Goal: Download file/media

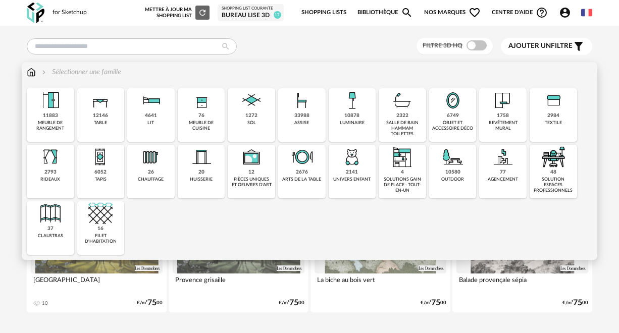
click at [501, 113] on div "1758" at bounding box center [503, 116] width 12 height 7
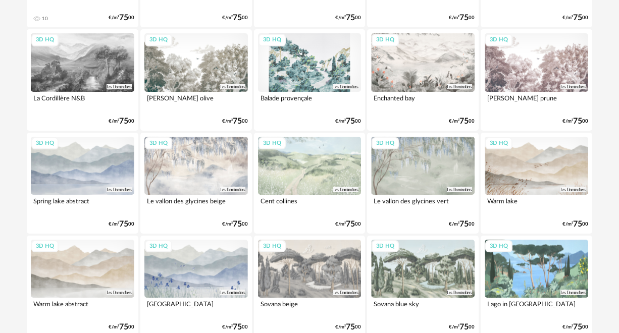
scroll to position [212, 0]
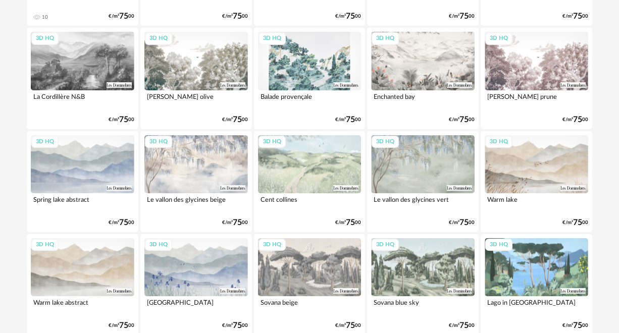
click at [87, 266] on div "3D HQ" at bounding box center [83, 267] width 104 height 58
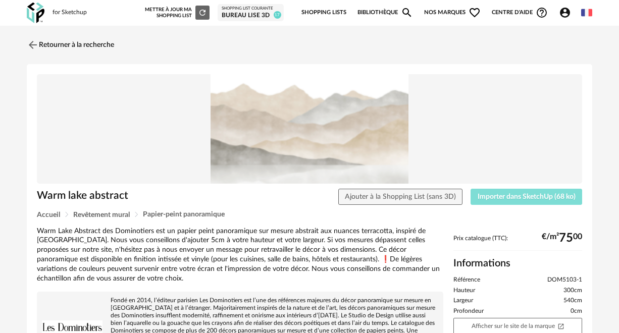
click at [514, 195] on span "Importer dans SketchUp (68 ko)" at bounding box center [527, 196] width 98 height 7
click at [34, 43] on img at bounding box center [32, 44] width 15 height 15
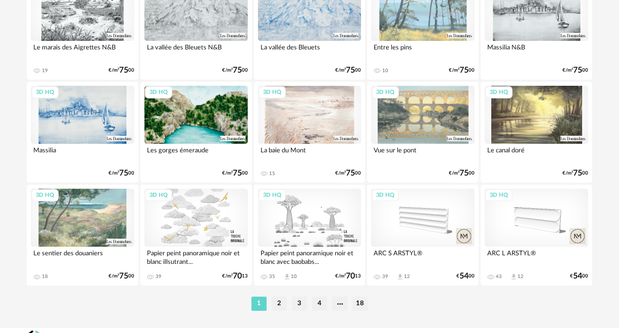
scroll to position [1929, 0]
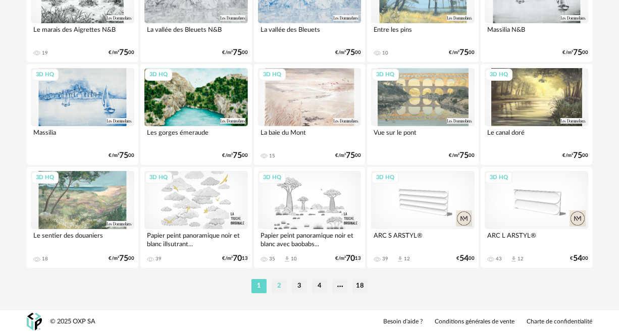
click at [281, 291] on li "2" at bounding box center [279, 286] width 15 height 14
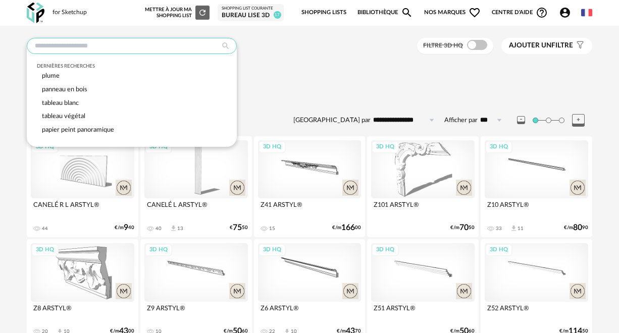
click at [94, 46] on input "text" at bounding box center [132, 46] width 210 height 16
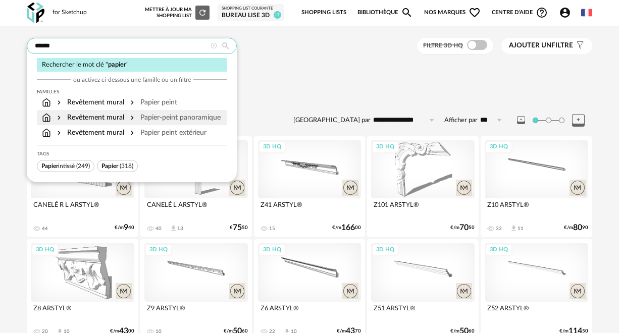
type input "******"
click at [135, 117] on div "Papier-peint panoramique" at bounding box center [174, 118] width 92 height 10
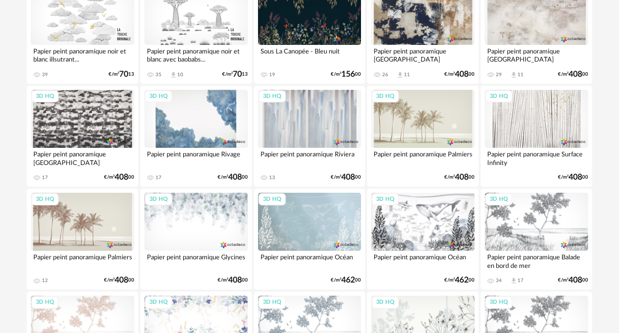
scroll to position [1393, 0]
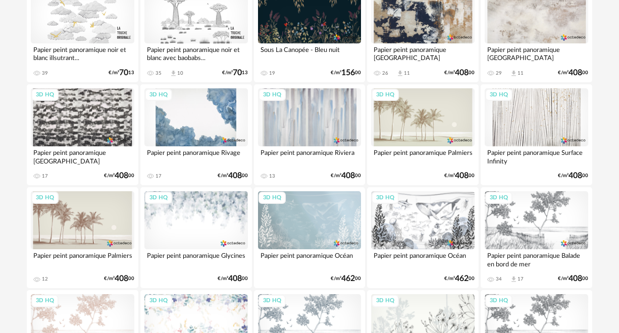
click at [183, 227] on div "3D HQ" at bounding box center [196, 220] width 104 height 58
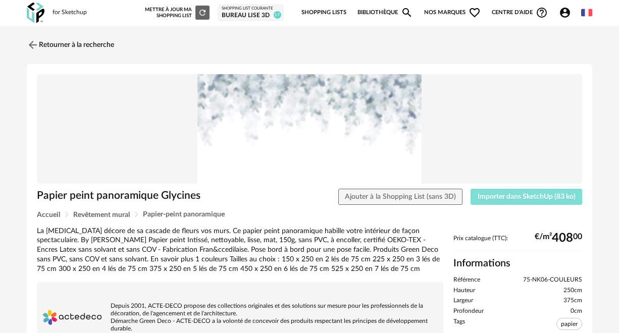
click at [516, 194] on span "Importer dans SketchUp (83 ko)" at bounding box center [527, 196] width 98 height 7
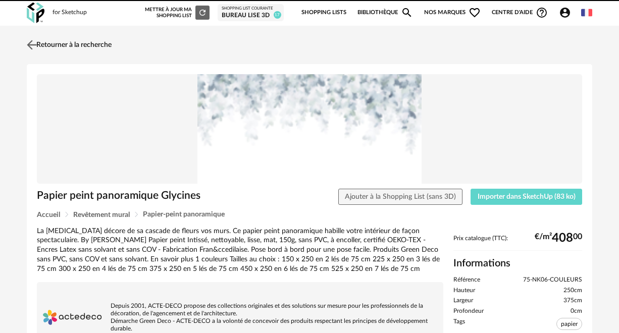
click at [30, 43] on img at bounding box center [32, 44] width 15 height 15
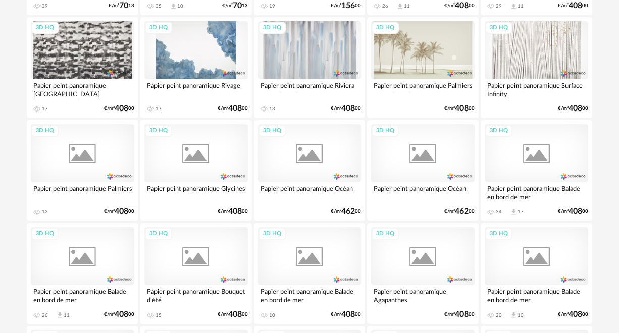
scroll to position [1577, 0]
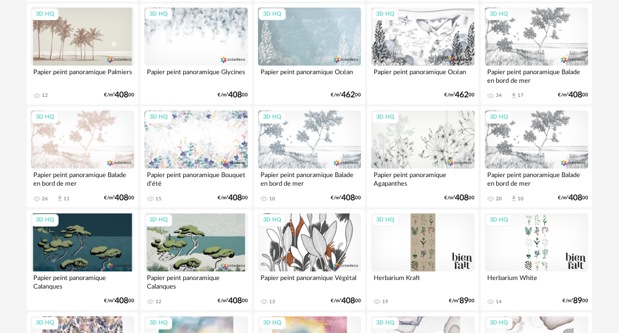
click at [436, 140] on div "3D HQ" at bounding box center [423, 140] width 104 height 58
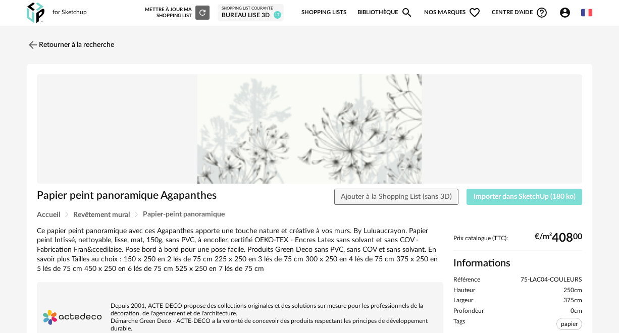
click at [474, 197] on span "Importer dans SketchUp (180 ko)" at bounding box center [525, 196] width 102 height 7
click at [317, 137] on img at bounding box center [309, 129] width 545 height 110
click at [28, 43] on img at bounding box center [32, 44] width 15 height 15
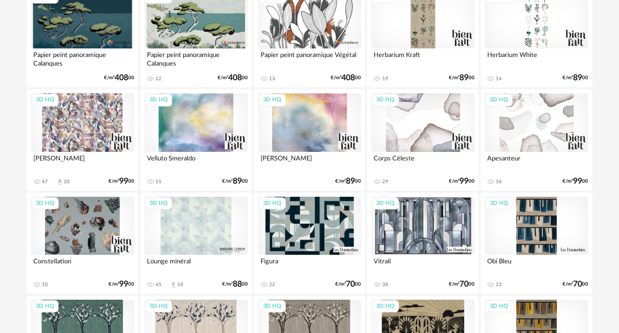
scroll to position [1801, 0]
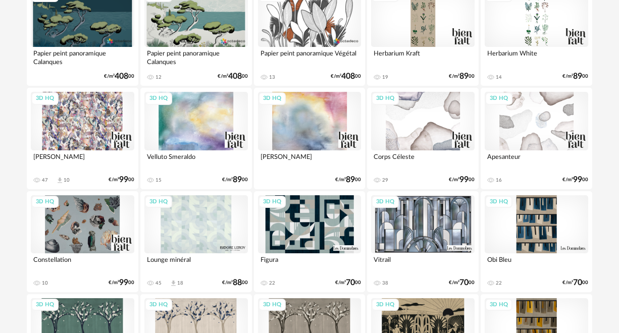
click at [432, 126] on div "3D HQ" at bounding box center [423, 121] width 104 height 58
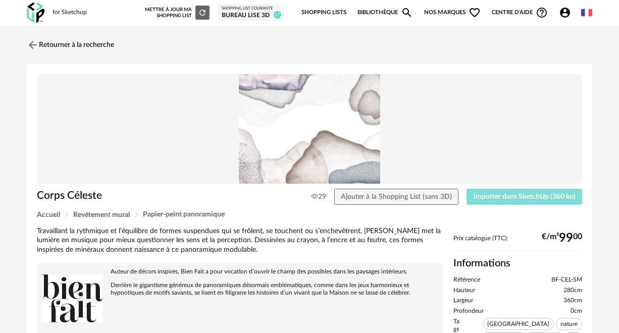
click at [499, 197] on span "Importer dans SketchUp (360 ko)" at bounding box center [525, 196] width 102 height 7
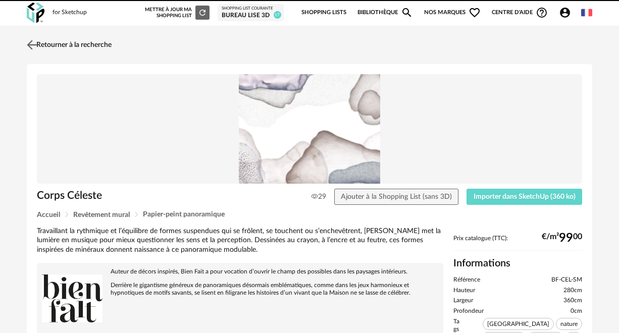
click at [32, 41] on img at bounding box center [32, 44] width 15 height 15
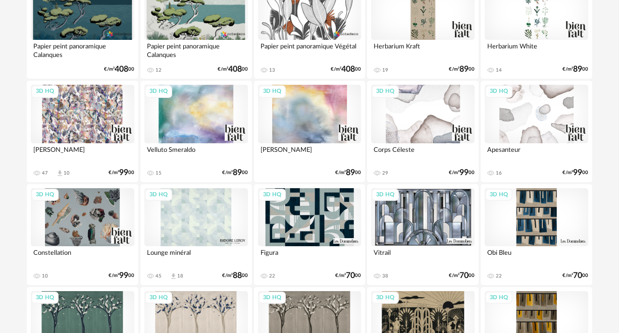
scroll to position [1886, 0]
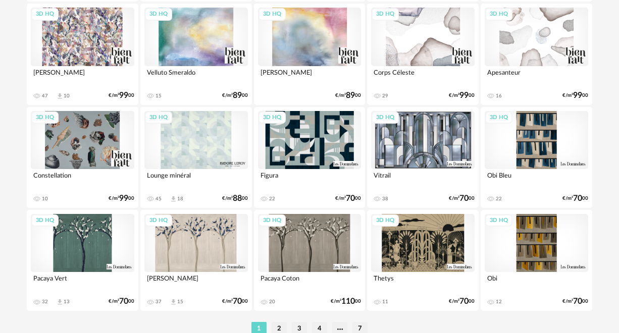
click at [89, 241] on div "3D HQ" at bounding box center [83, 243] width 104 height 58
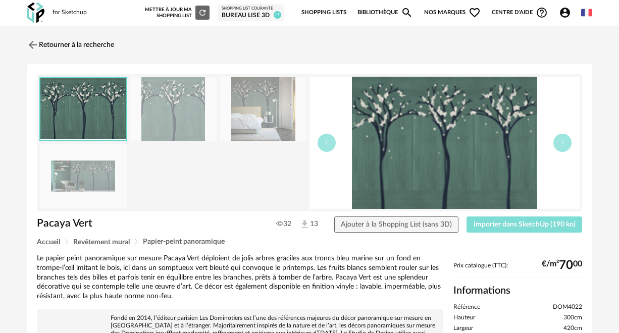
click at [498, 221] on span "Importer dans SketchUp (190 ko)" at bounding box center [525, 224] width 102 height 7
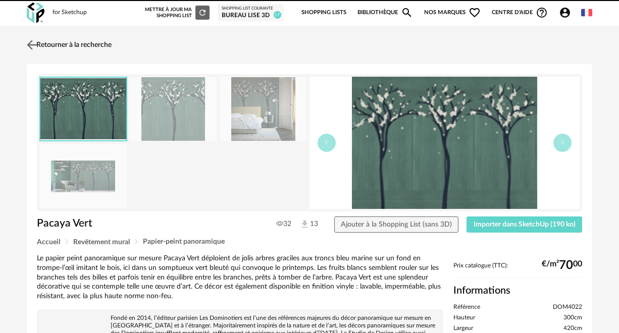
click at [35, 42] on img at bounding box center [32, 44] width 15 height 15
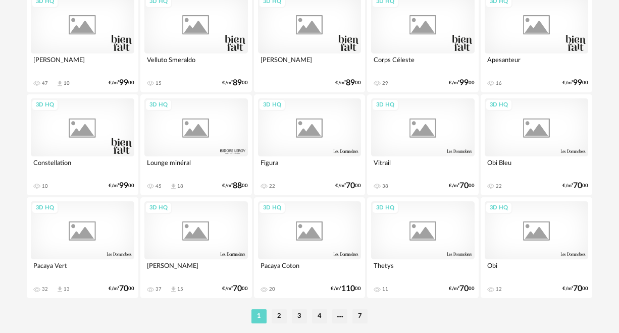
scroll to position [1900, 0]
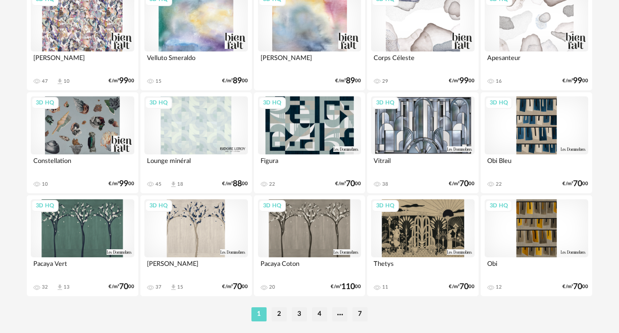
click at [193, 220] on div "3D HQ" at bounding box center [196, 228] width 104 height 58
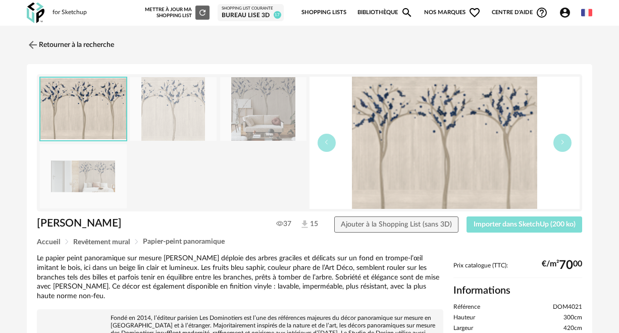
click at [493, 224] on span "Importer dans SketchUp (200 ko)" at bounding box center [525, 224] width 102 height 7
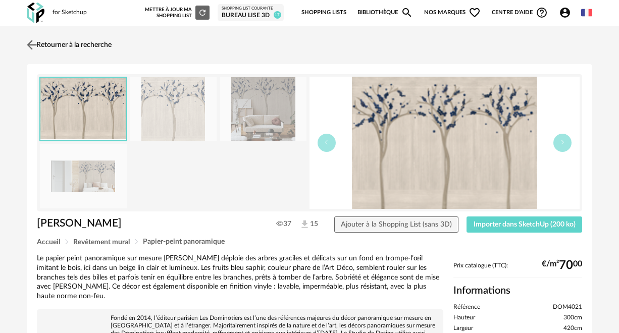
click at [54, 45] on link "Retourner à la recherche" at bounding box center [67, 45] width 87 height 22
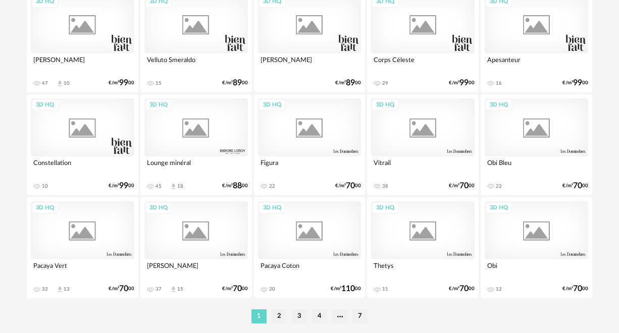
scroll to position [1900, 0]
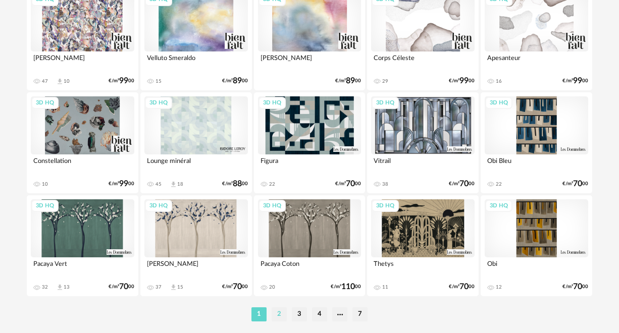
click at [279, 316] on li "2" at bounding box center [279, 315] width 15 height 14
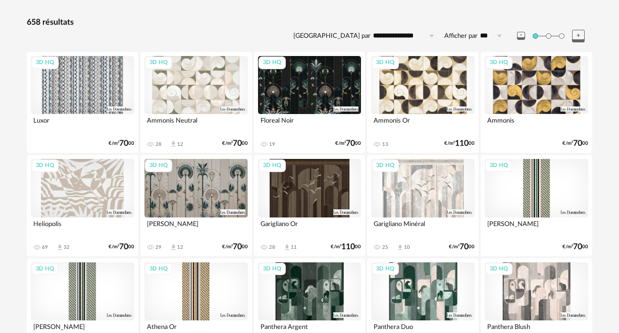
scroll to position [85, 0]
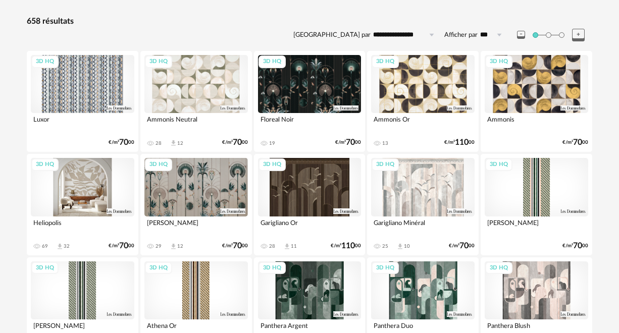
click at [85, 188] on div "3D HQ" at bounding box center [83, 187] width 104 height 58
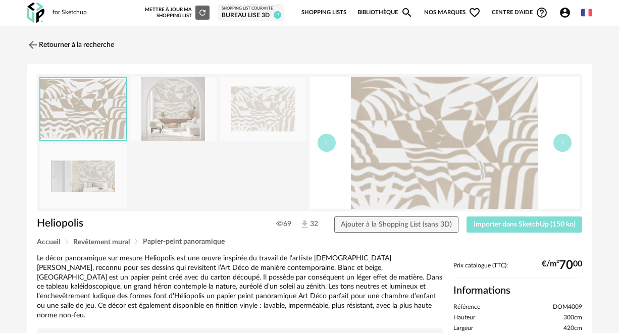
click at [497, 221] on span "Importer dans SketchUp (150 ko)" at bounding box center [525, 224] width 102 height 7
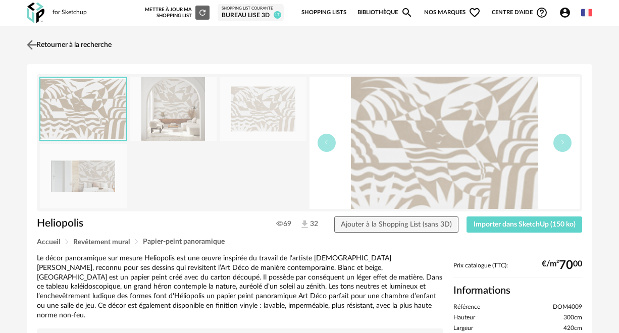
click at [42, 43] on link "Retourner à la recherche" at bounding box center [67, 45] width 87 height 22
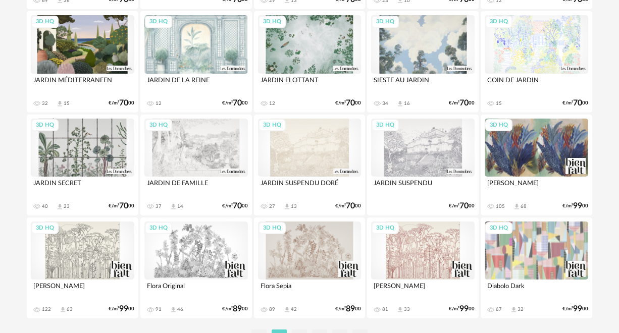
scroll to position [1881, 0]
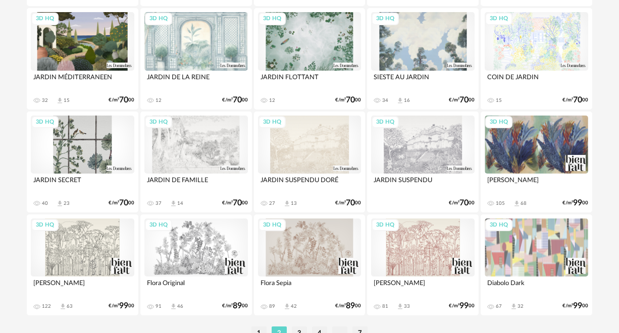
click at [91, 145] on div "3D HQ" at bounding box center [83, 145] width 104 height 58
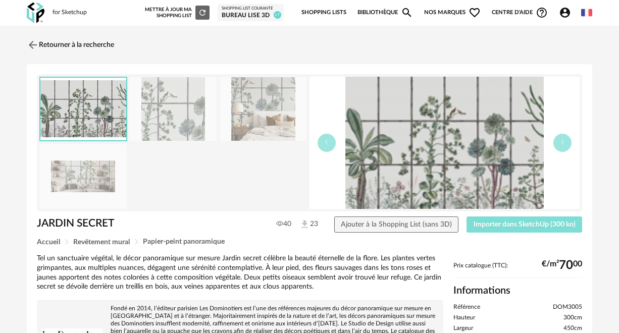
click at [515, 221] on span "Importer dans SketchUp (300 ko)" at bounding box center [525, 224] width 102 height 7
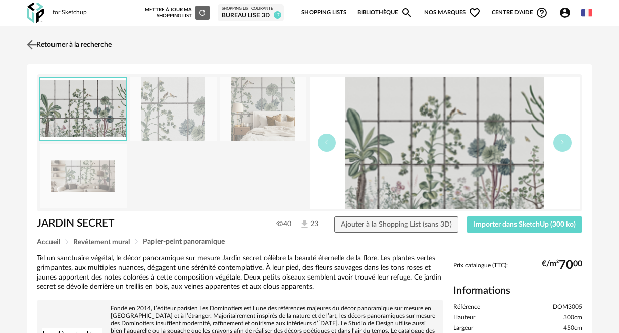
click at [41, 44] on link "Retourner à la recherche" at bounding box center [67, 45] width 87 height 22
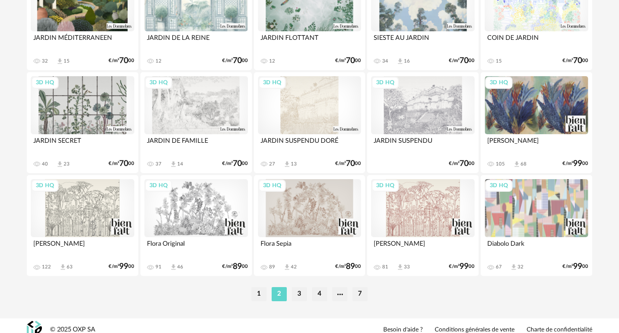
scroll to position [1929, 0]
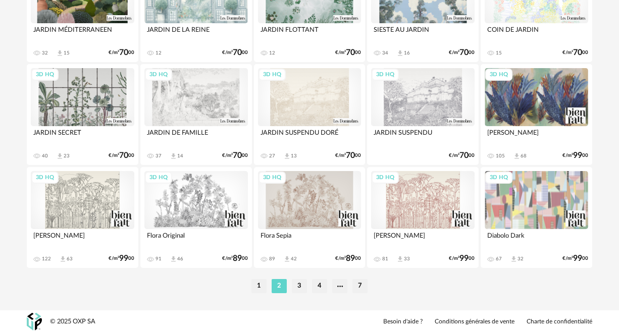
click at [200, 208] on div "3D HQ" at bounding box center [196, 200] width 104 height 58
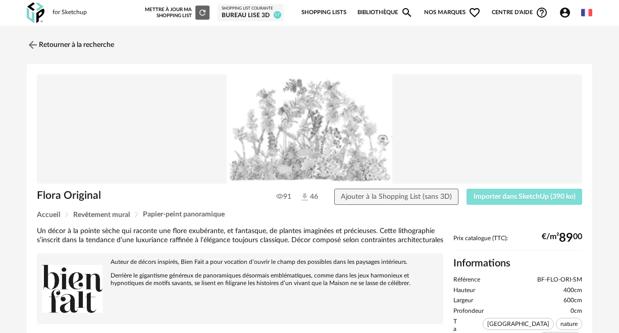
click at [476, 199] on span "Importer dans SketchUp (390 ko)" at bounding box center [525, 196] width 102 height 7
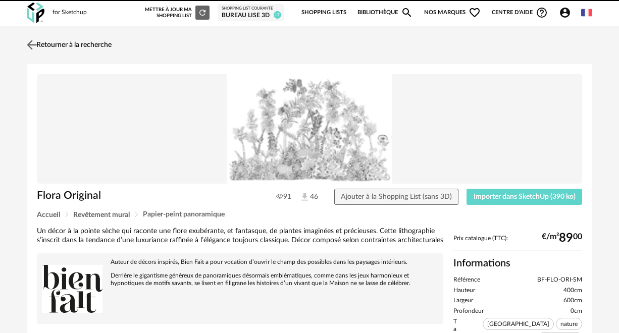
click at [48, 42] on link "Retourner à la recherche" at bounding box center [67, 45] width 87 height 22
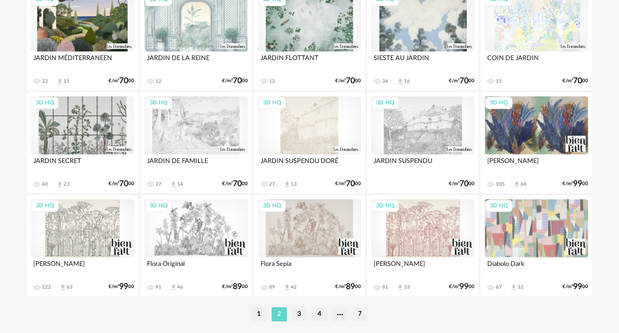
scroll to position [1929, 0]
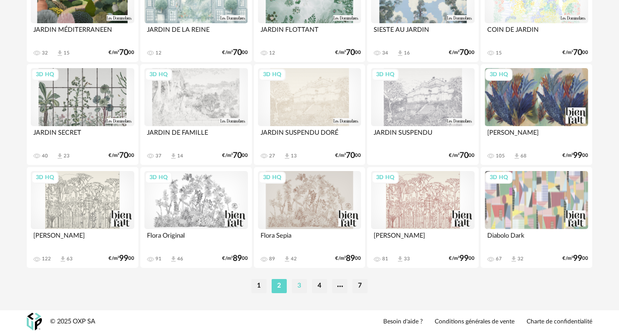
click at [301, 281] on li "3" at bounding box center [299, 286] width 15 height 14
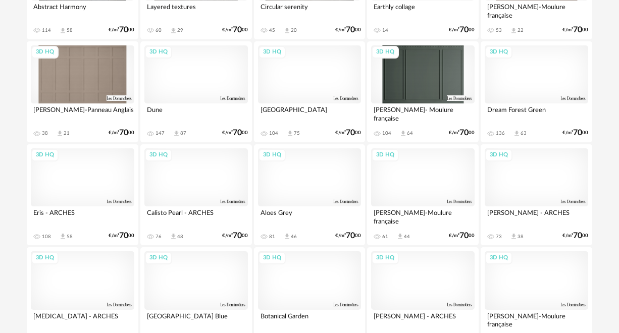
scroll to position [1025, 0]
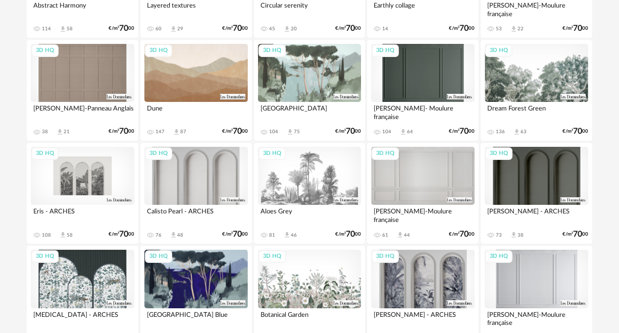
click at [80, 179] on div "3D HQ" at bounding box center [83, 176] width 104 height 58
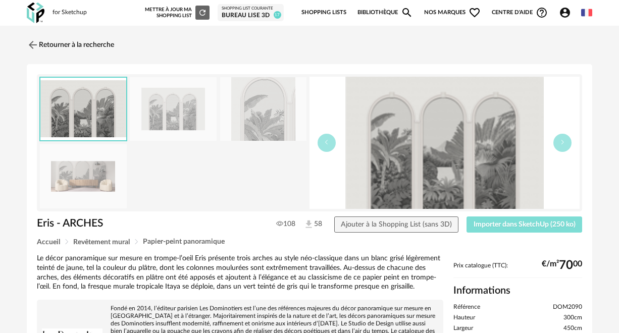
click at [527, 222] on span "Importer dans SketchUp (250 ko)" at bounding box center [525, 224] width 102 height 7
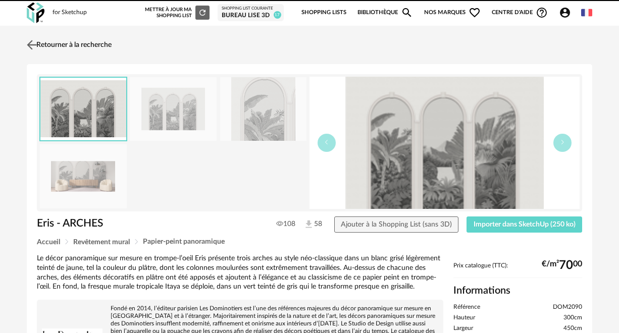
click at [64, 44] on link "Retourner à la recherche" at bounding box center [67, 45] width 87 height 22
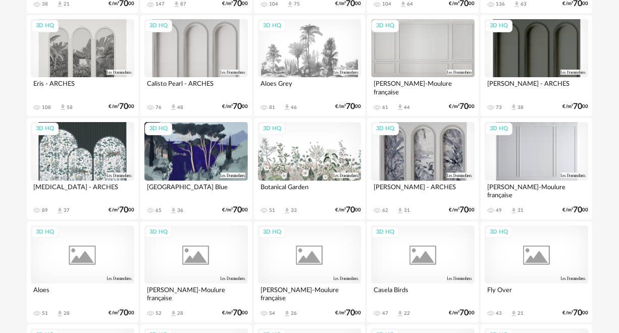
scroll to position [1164, 0]
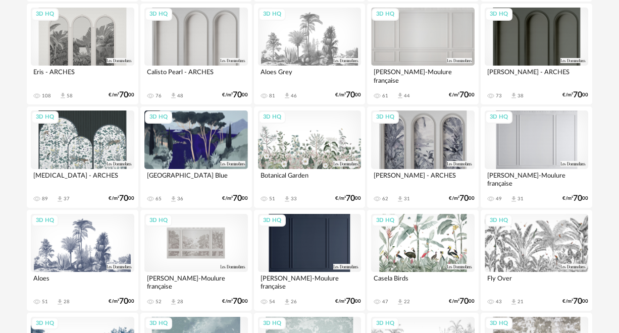
click at [210, 219] on div "3D HQ" at bounding box center [196, 243] width 104 height 58
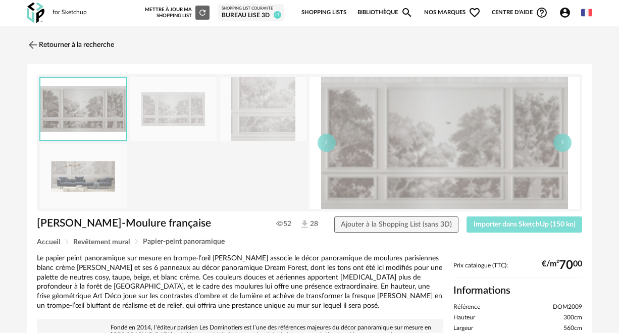
click at [479, 227] on span "Importer dans SketchUp (150 ko)" at bounding box center [525, 224] width 102 height 7
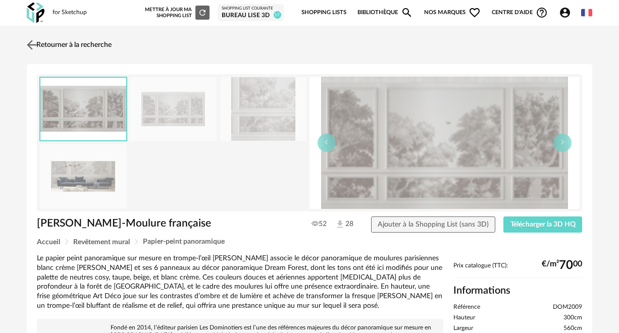
click at [38, 42] on img at bounding box center [32, 44] width 15 height 15
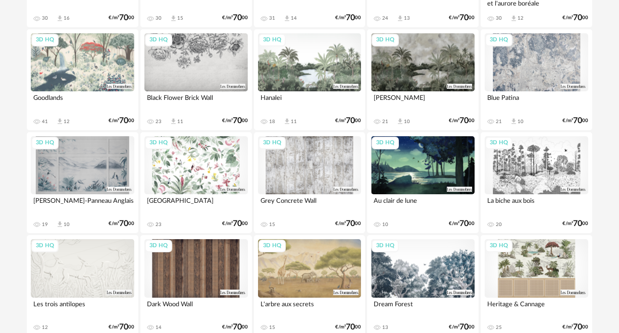
scroll to position [1655, 0]
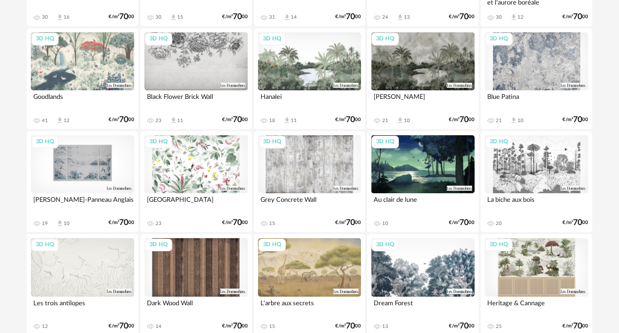
click at [98, 162] on div "3D HQ" at bounding box center [83, 164] width 104 height 58
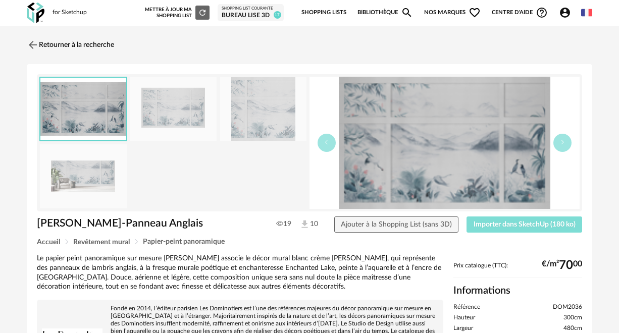
click at [493, 227] on span "Importer dans SketchUp (180 ko)" at bounding box center [525, 224] width 102 height 7
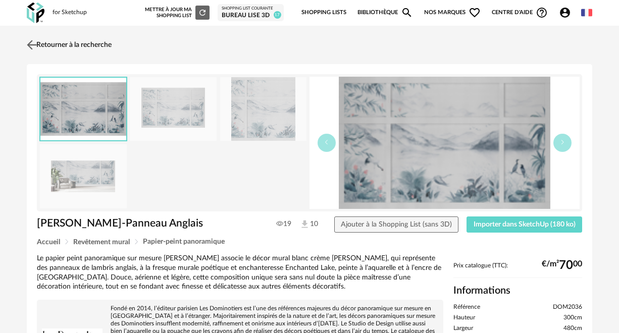
click at [51, 45] on link "Retourner à la recherche" at bounding box center [67, 45] width 87 height 22
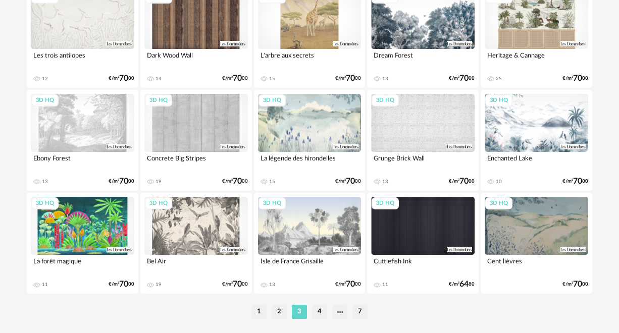
scroll to position [1908, 0]
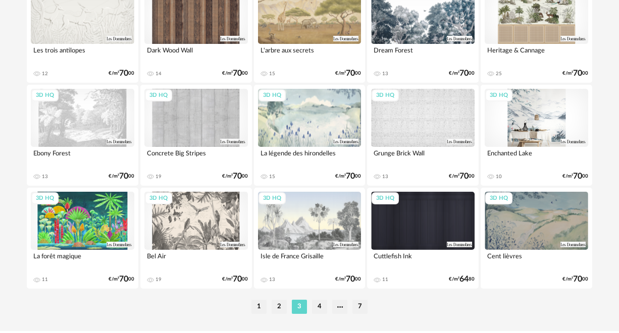
click at [510, 118] on div "3D HQ" at bounding box center [537, 118] width 104 height 58
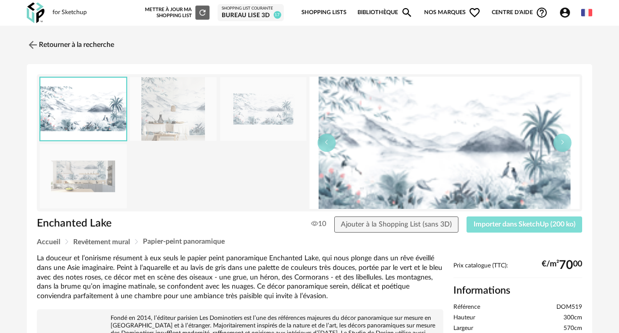
click at [487, 225] on span "Importer dans SketchUp (200 ko)" at bounding box center [525, 224] width 102 height 7
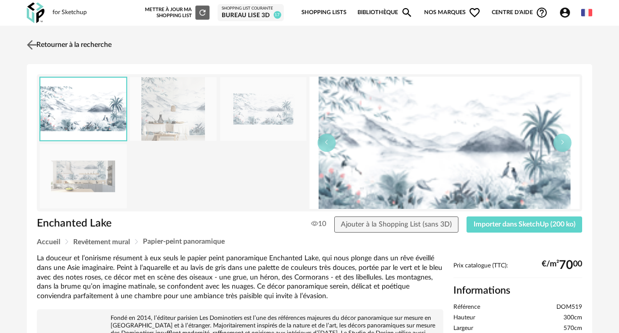
click at [64, 46] on link "Retourner à la recherche" at bounding box center [67, 45] width 87 height 22
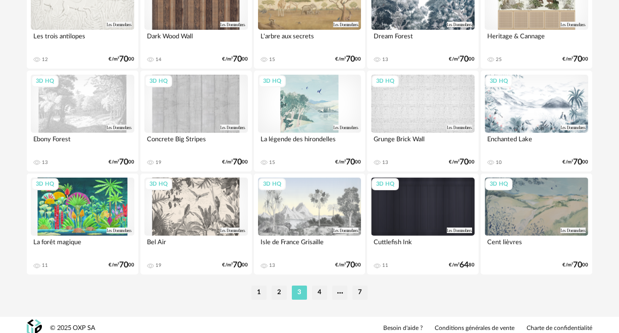
scroll to position [1929, 0]
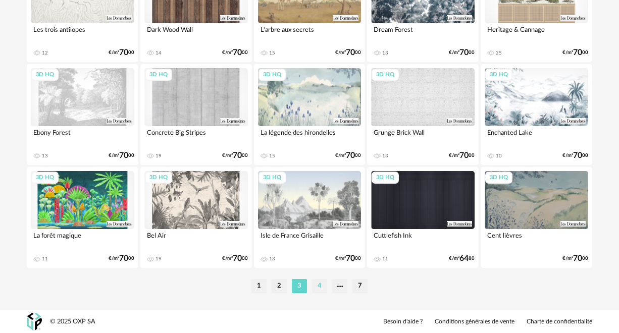
click at [320, 287] on li "4" at bounding box center [319, 286] width 15 height 14
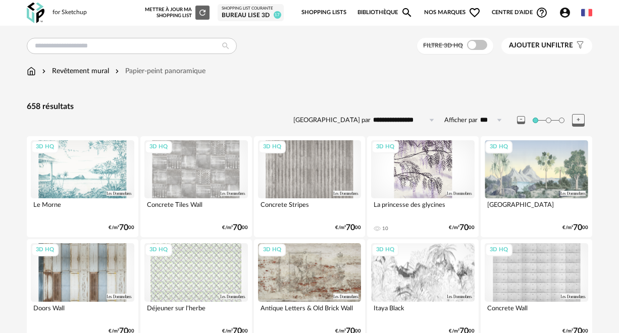
click at [410, 171] on div "3D HQ" at bounding box center [423, 169] width 104 height 58
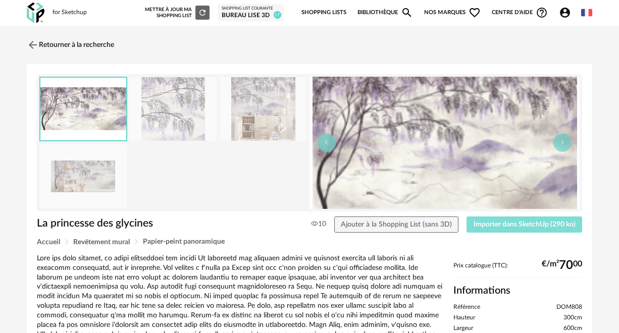
click at [489, 222] on span "Importer dans SketchUp (290 ko)" at bounding box center [525, 224] width 102 height 7
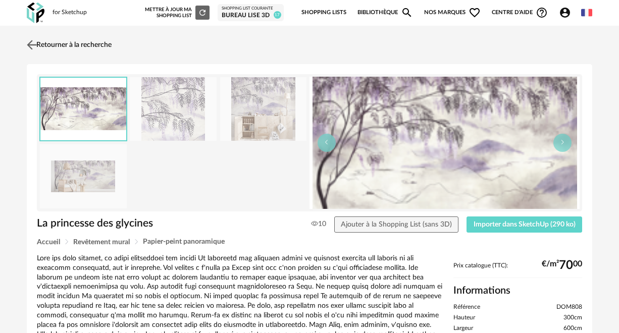
click at [32, 42] on img at bounding box center [32, 44] width 15 height 15
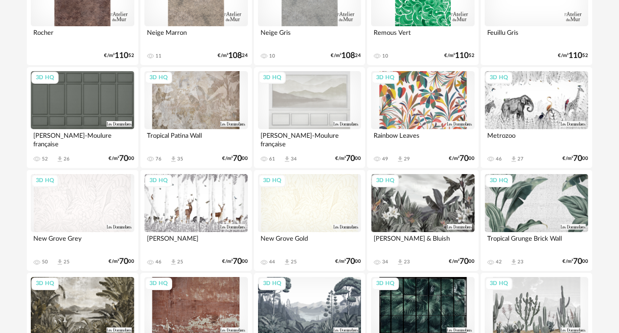
scroll to position [889, 0]
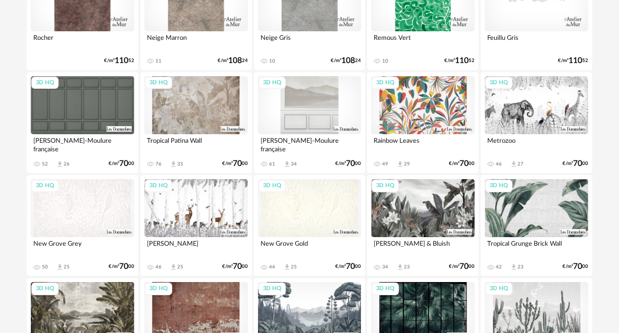
click at [304, 103] on div "3D HQ" at bounding box center [310, 105] width 104 height 58
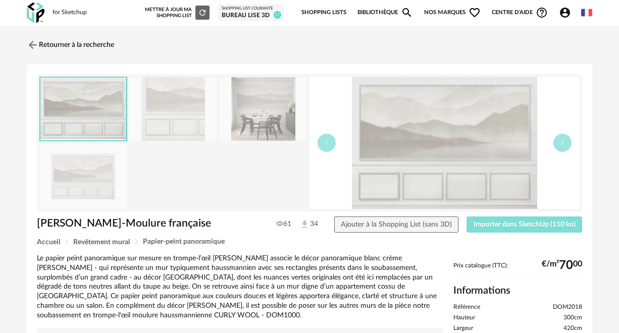
click at [496, 222] on span "Importer dans SketchUp (110 ko)" at bounding box center [525, 224] width 102 height 7
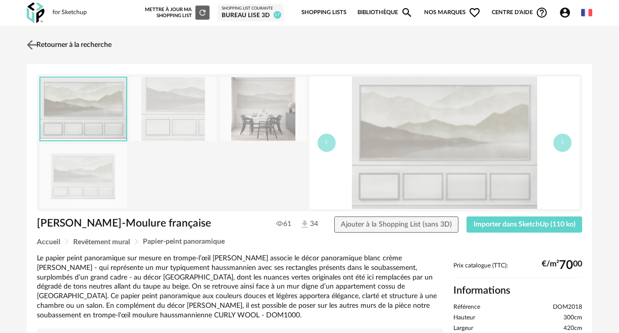
click at [84, 43] on link "Retourner à la recherche" at bounding box center [67, 45] width 87 height 22
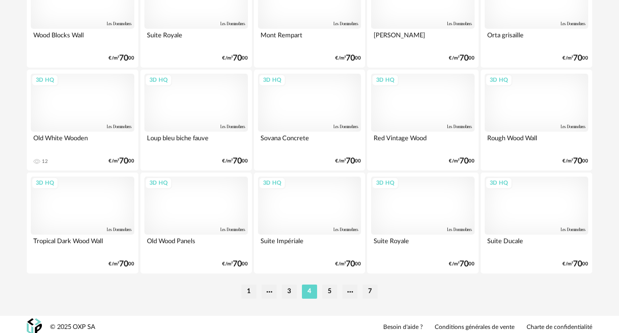
scroll to position [1929, 0]
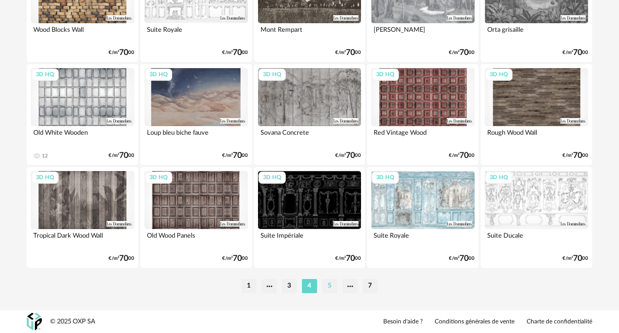
click at [329, 289] on li "5" at bounding box center [329, 286] width 15 height 14
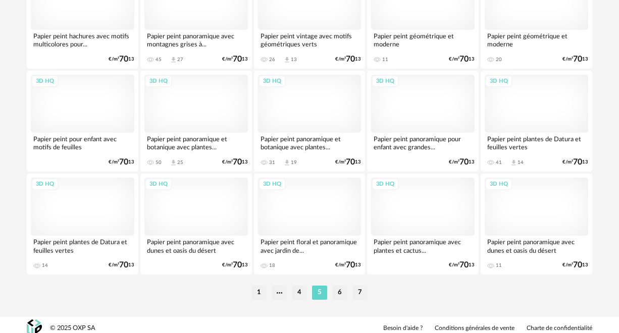
scroll to position [1924, 0]
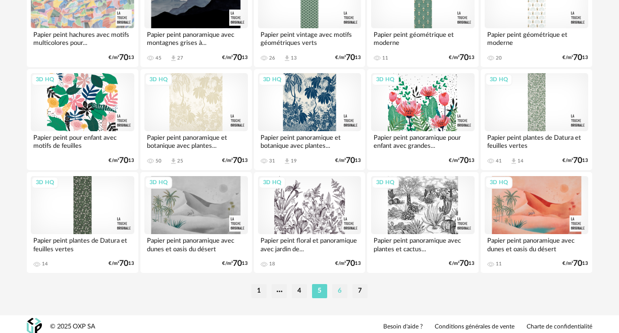
click at [336, 292] on li "6" at bounding box center [339, 291] width 15 height 14
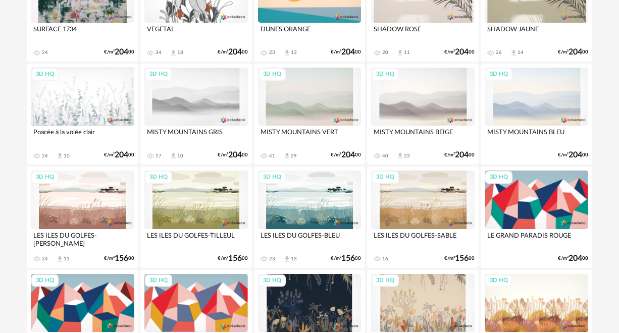
scroll to position [590, 0]
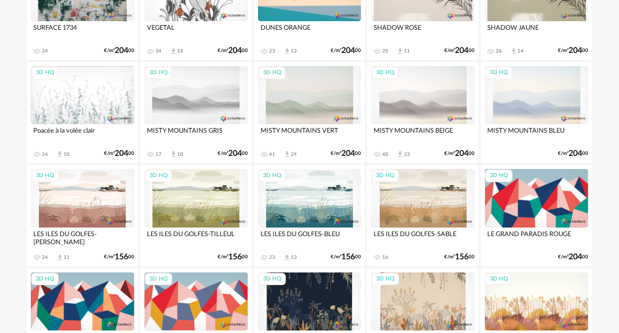
click at [206, 104] on div "3D HQ" at bounding box center [196, 95] width 104 height 58
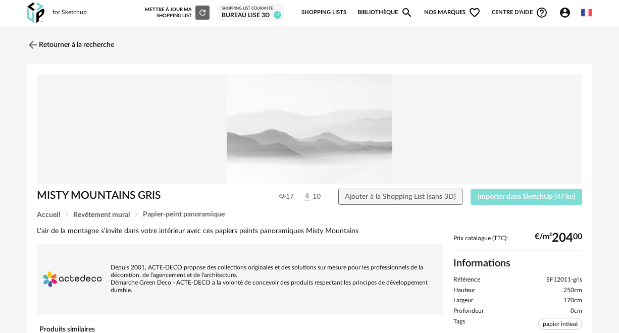
click at [491, 196] on span "Importer dans SketchUp (47 ko)" at bounding box center [527, 196] width 98 height 7
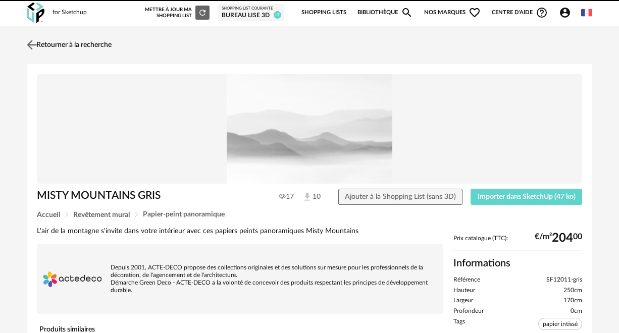
click at [51, 45] on link "Retourner à la recherche" at bounding box center [67, 45] width 87 height 22
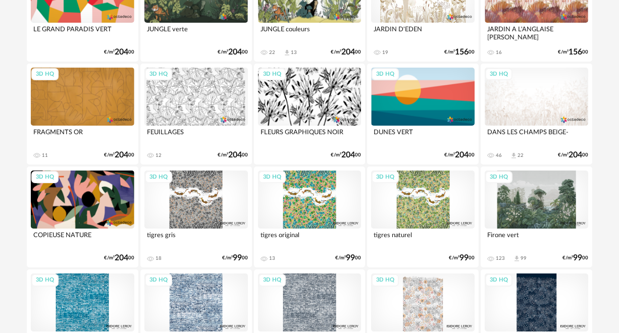
scroll to position [1415, 0]
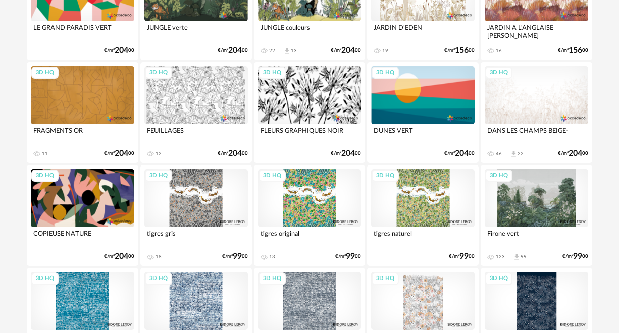
click at [521, 92] on div "3D HQ" at bounding box center [537, 95] width 104 height 58
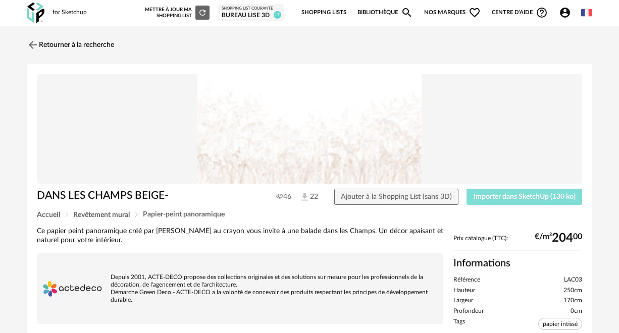
click at [492, 197] on span "Importer dans SketchUp (130 ko)" at bounding box center [525, 196] width 102 height 7
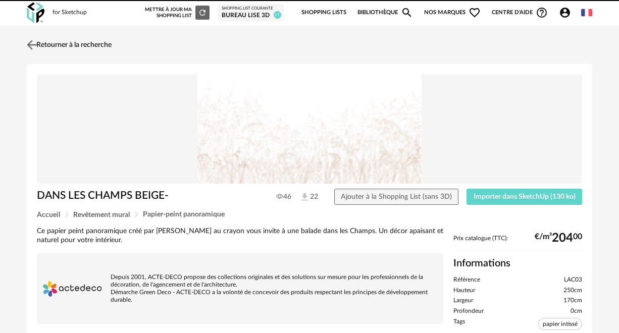
click at [75, 44] on link "Retourner à la recherche" at bounding box center [67, 45] width 87 height 22
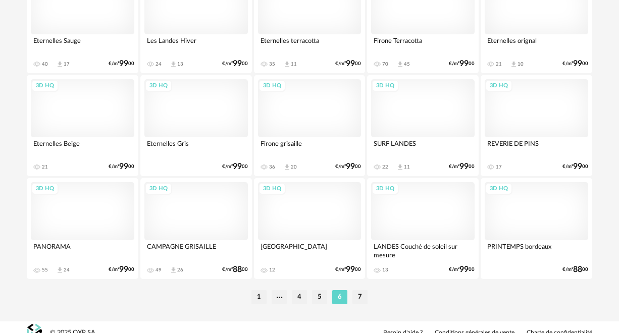
scroll to position [1929, 0]
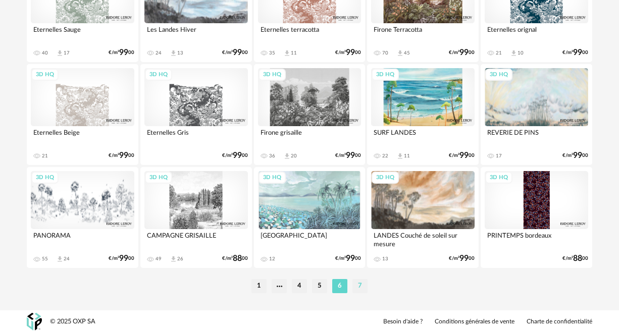
click at [357, 288] on li "7" at bounding box center [359, 286] width 15 height 14
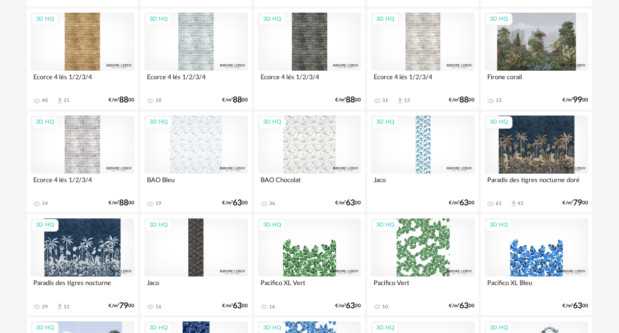
scroll to position [440, 0]
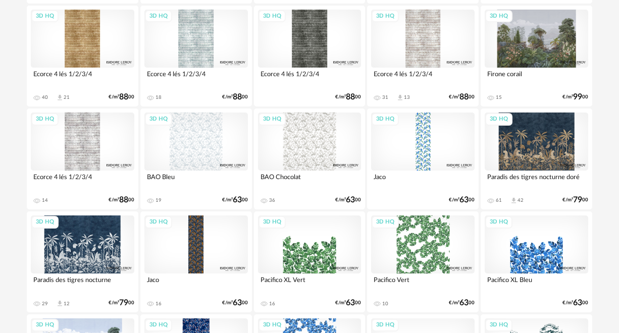
click at [530, 145] on div "3D HQ" at bounding box center [537, 142] width 104 height 58
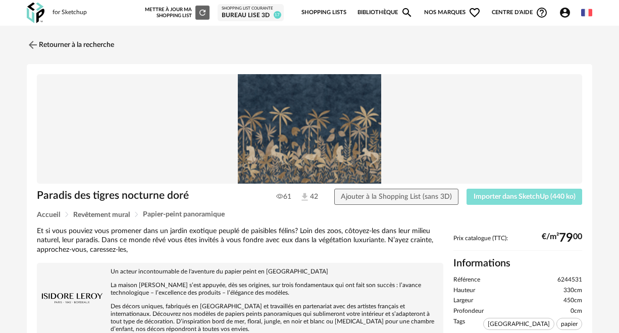
click at [480, 197] on span "Importer dans SketchUp (440 ko)" at bounding box center [525, 196] width 102 height 7
